Goal: Task Accomplishment & Management: Use online tool/utility

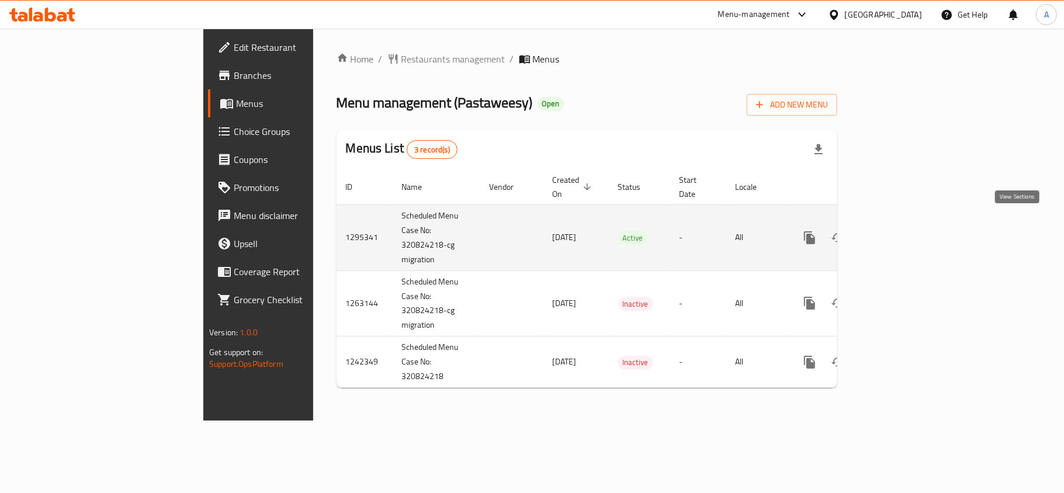
click at [899, 233] on icon "enhanced table" at bounding box center [894, 238] width 11 height 11
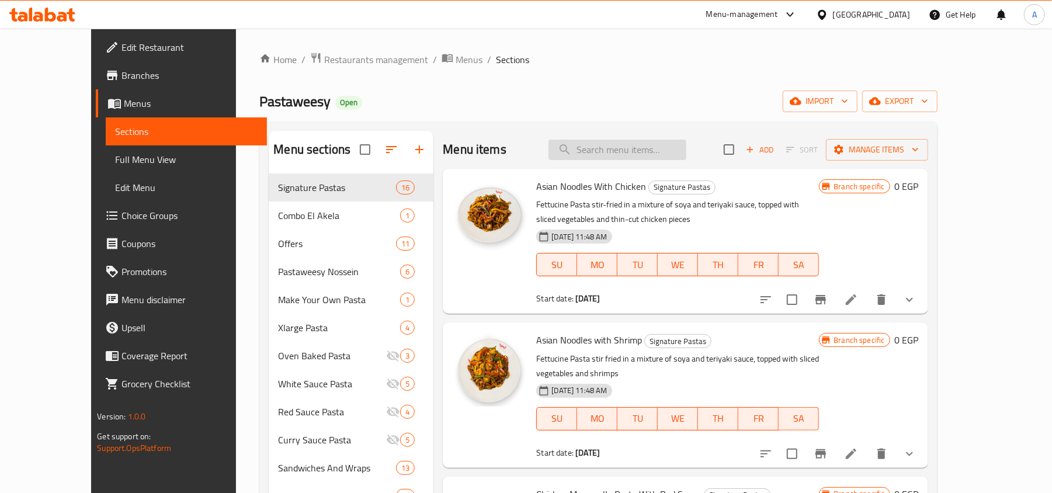
click at [661, 146] on input "search" at bounding box center [618, 150] width 138 height 20
paste input "Chicken Mozzarella Pasta With Red Sauce"
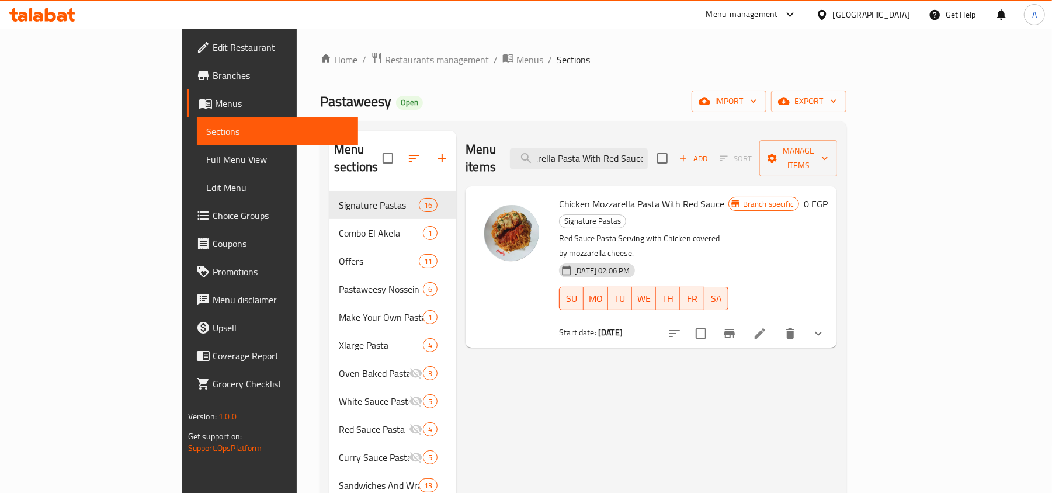
type input "Chicken Mozzarella Pasta With Red Sauce"
click at [833, 320] on button "show more" at bounding box center [818, 334] width 28 height 28
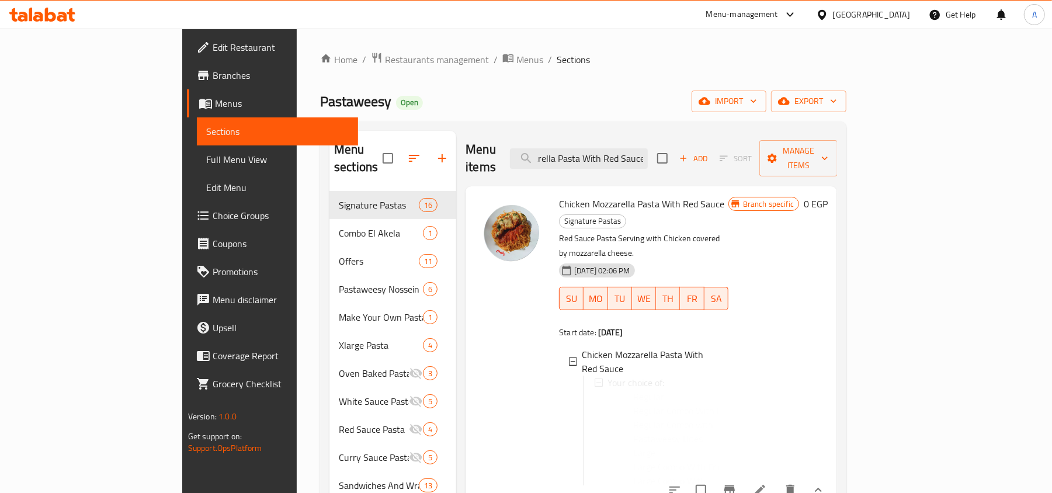
scroll to position [0, 0]
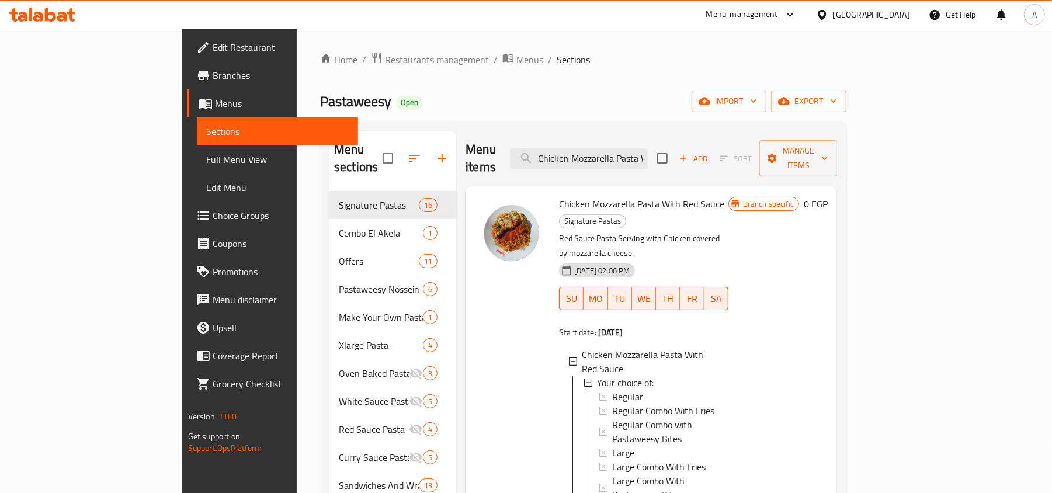
click at [895, 12] on div "[GEOGRAPHIC_DATA]" at bounding box center [871, 14] width 77 height 13
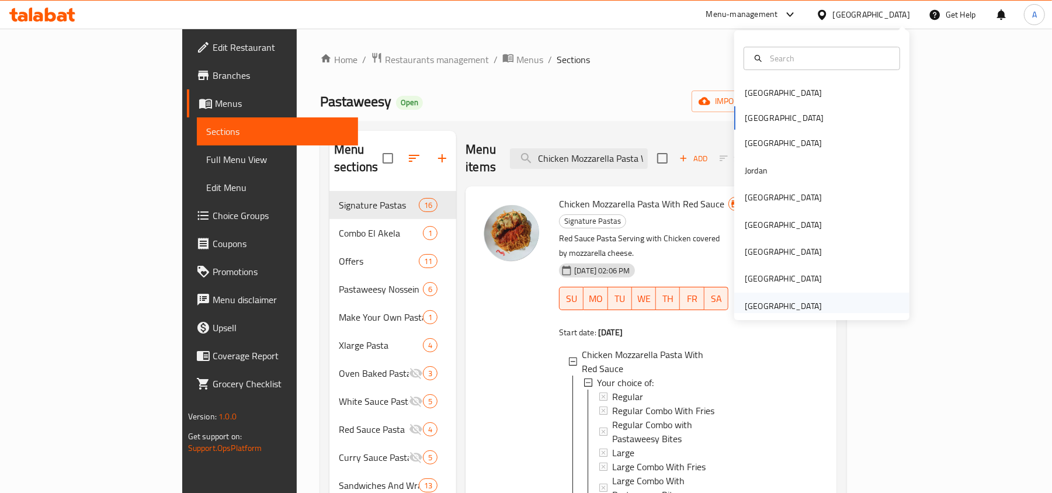
click at [754, 297] on div "[GEOGRAPHIC_DATA]" at bounding box center [784, 306] width 96 height 27
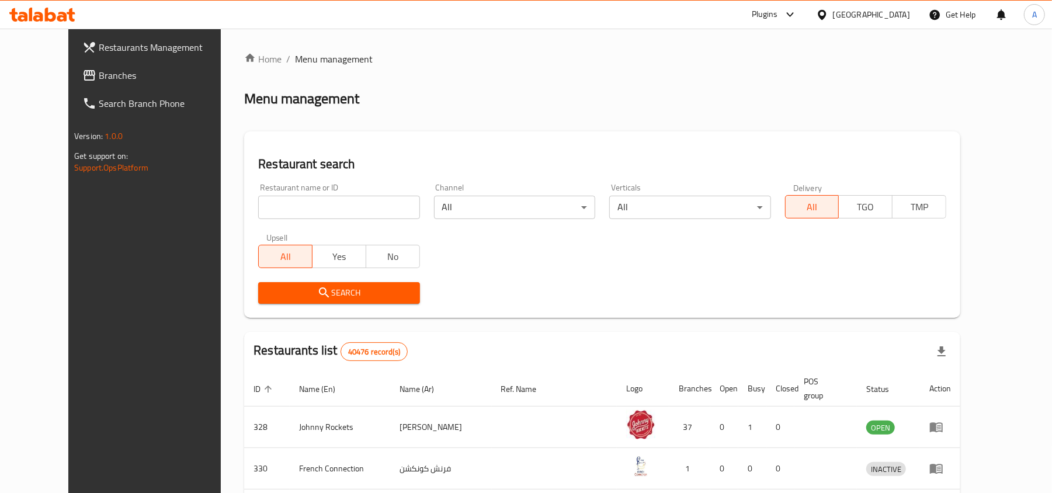
click at [99, 78] on span "Branches" at bounding box center [167, 75] width 136 height 14
